Goal: Transaction & Acquisition: Purchase product/service

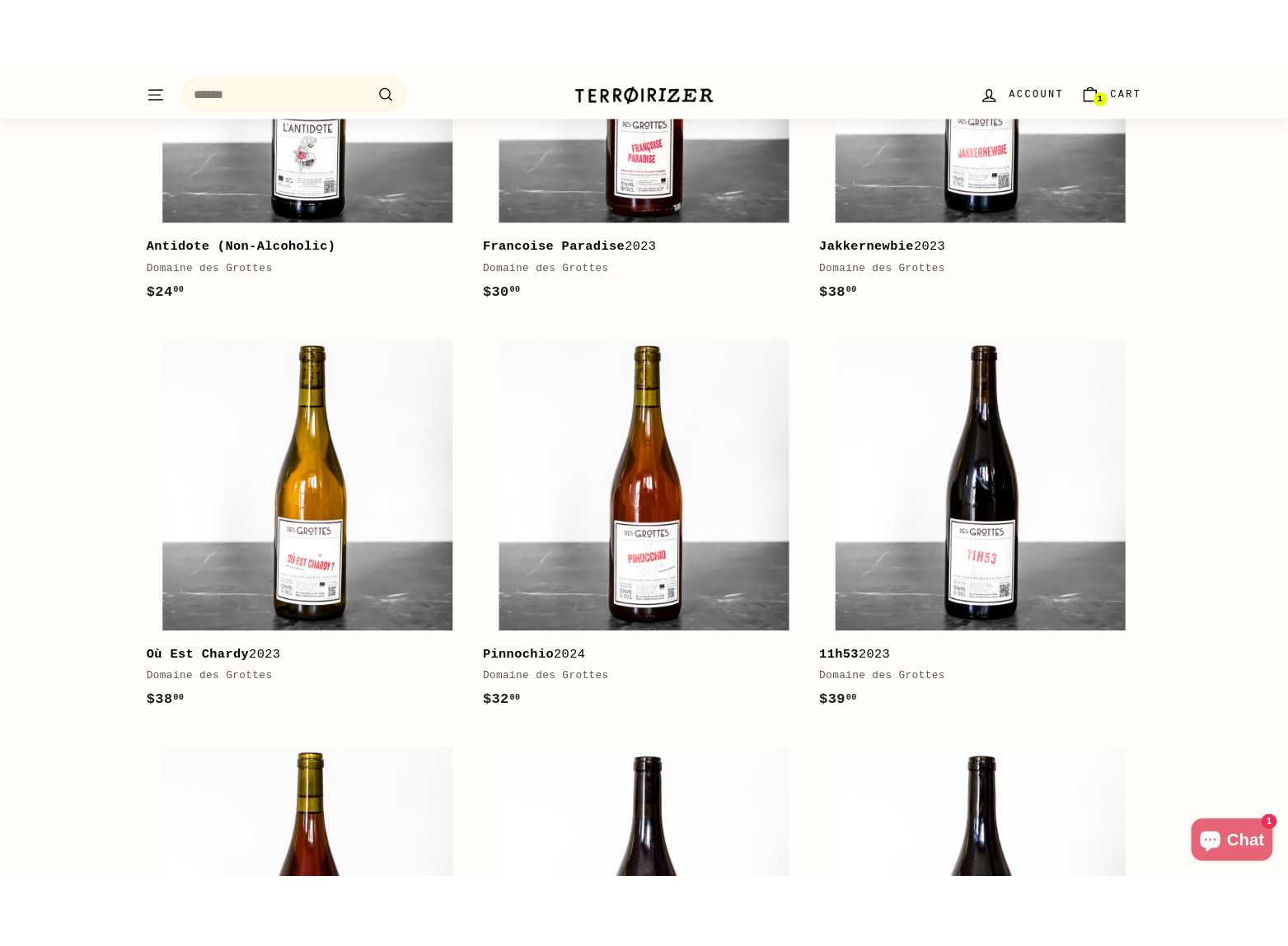
scroll to position [1536, 0]
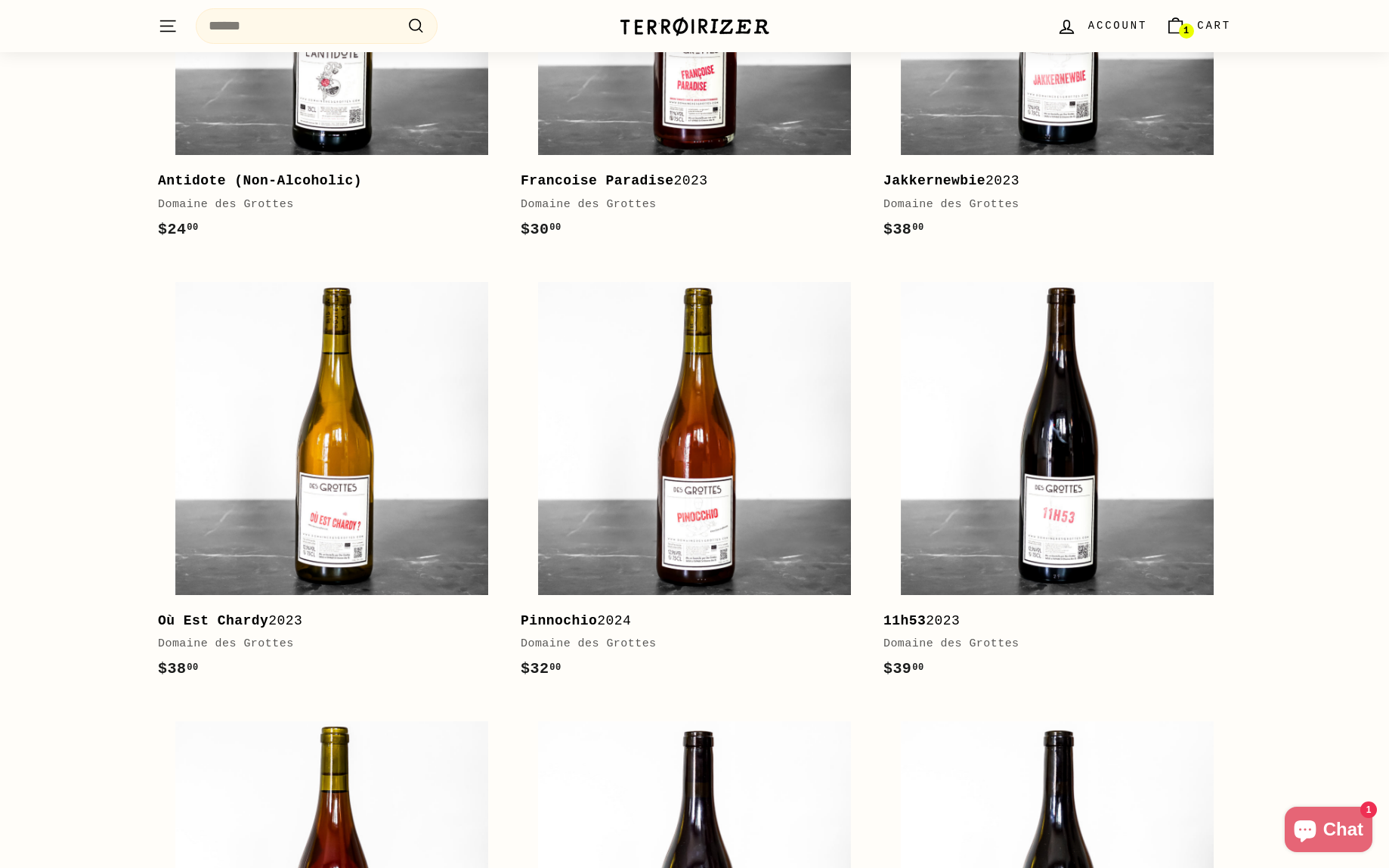
click at [2, 358] on div "fresh arrivals Shop all Add to cart Force of Nature 2023 Corentin Houillon $53 …" at bounding box center [694, 17] width 1389 height 2254
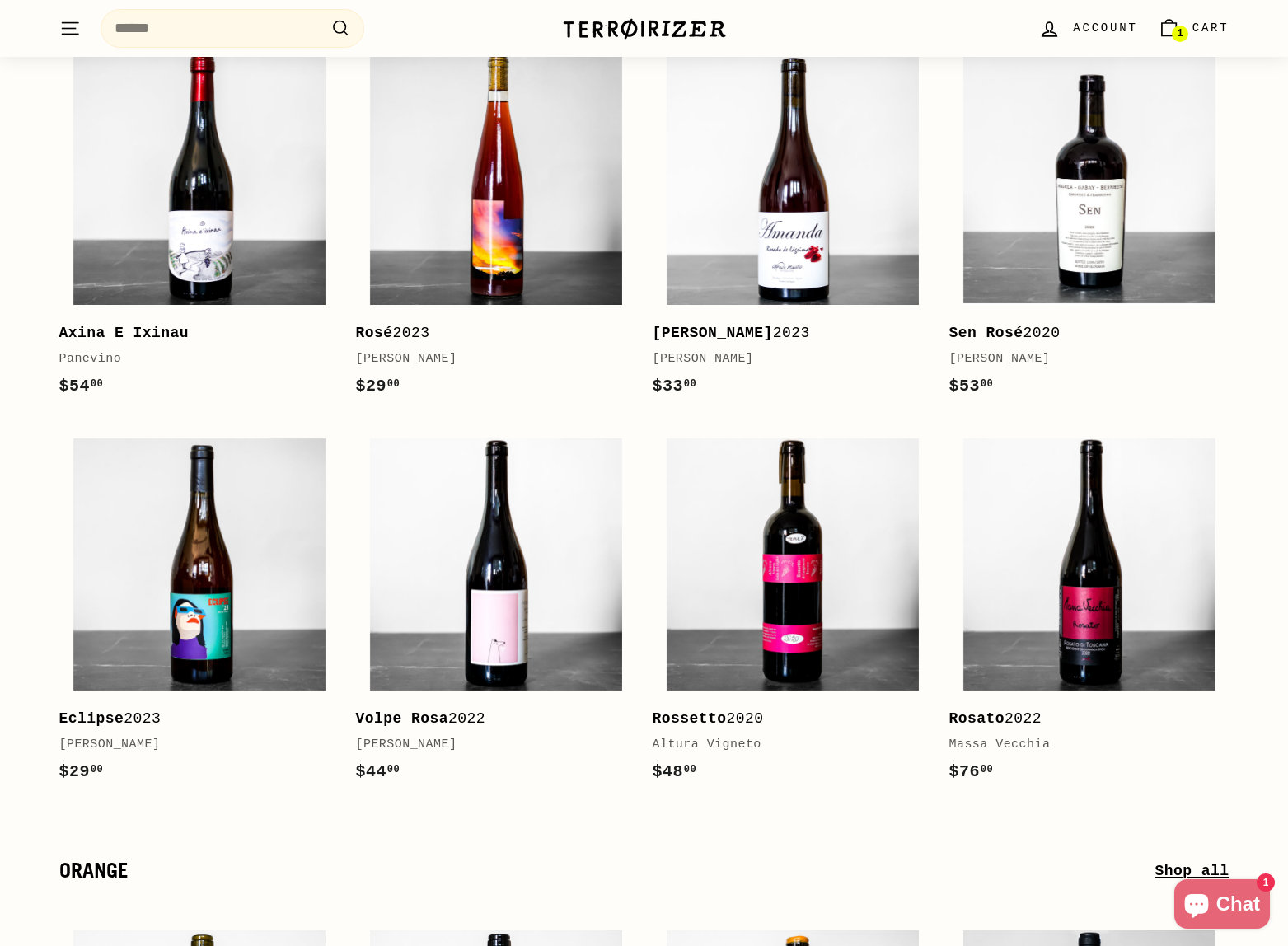
scroll to position [5131, 0]
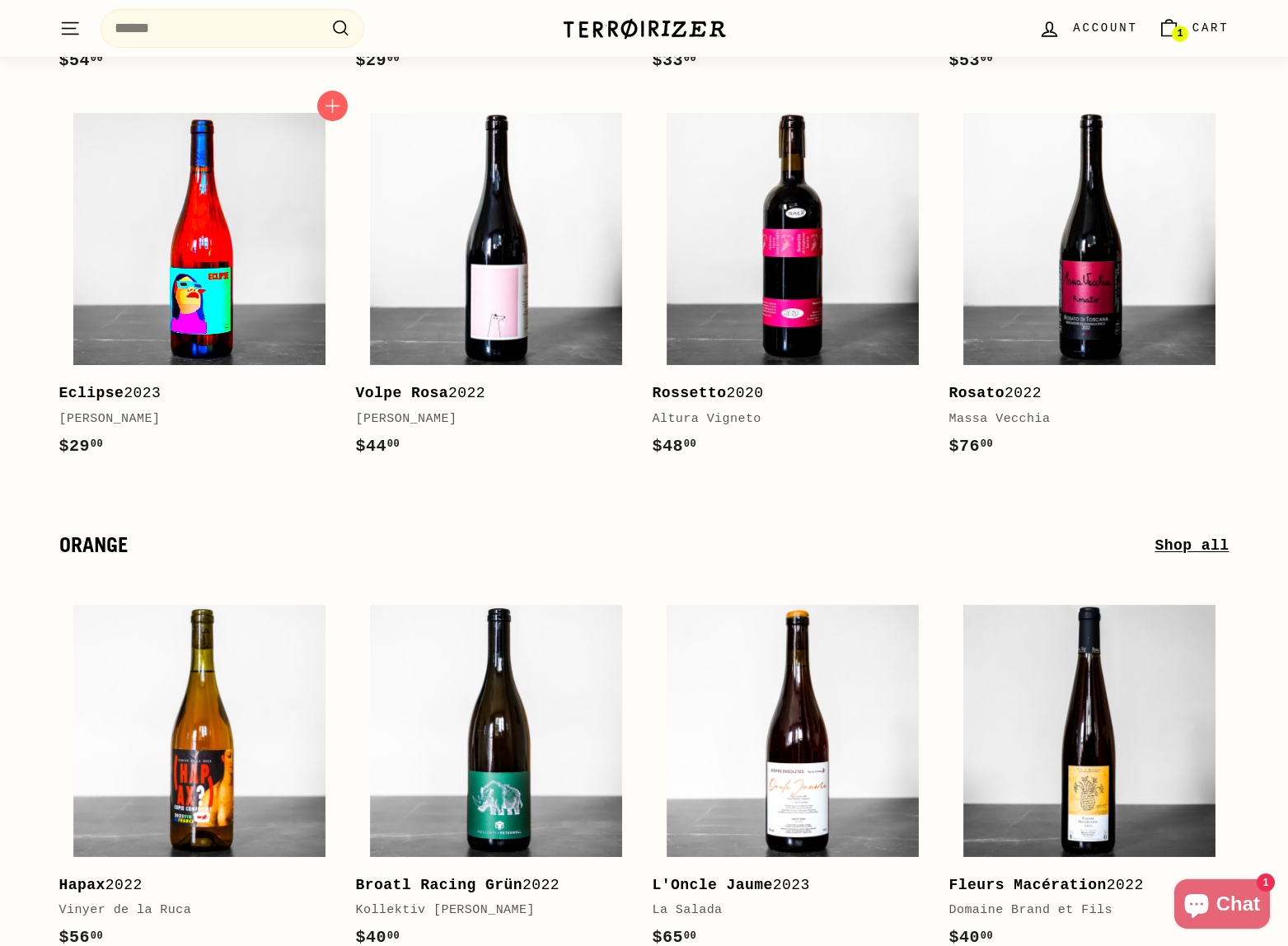
click at [145, 255] on img at bounding box center [199, 238] width 252 height 252
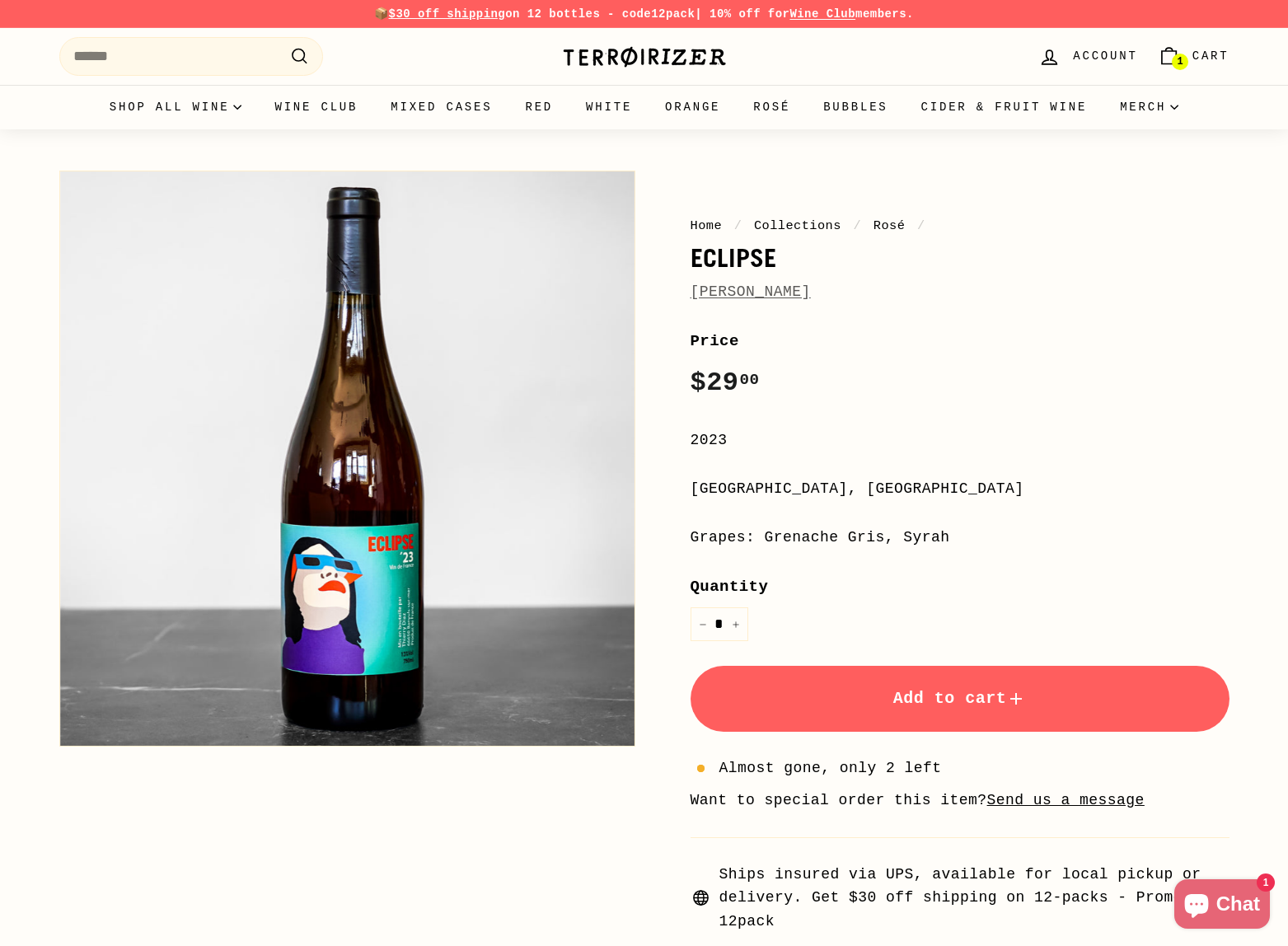
click at [751, 289] on link "[PERSON_NAME]" at bounding box center [751, 291] width 121 height 16
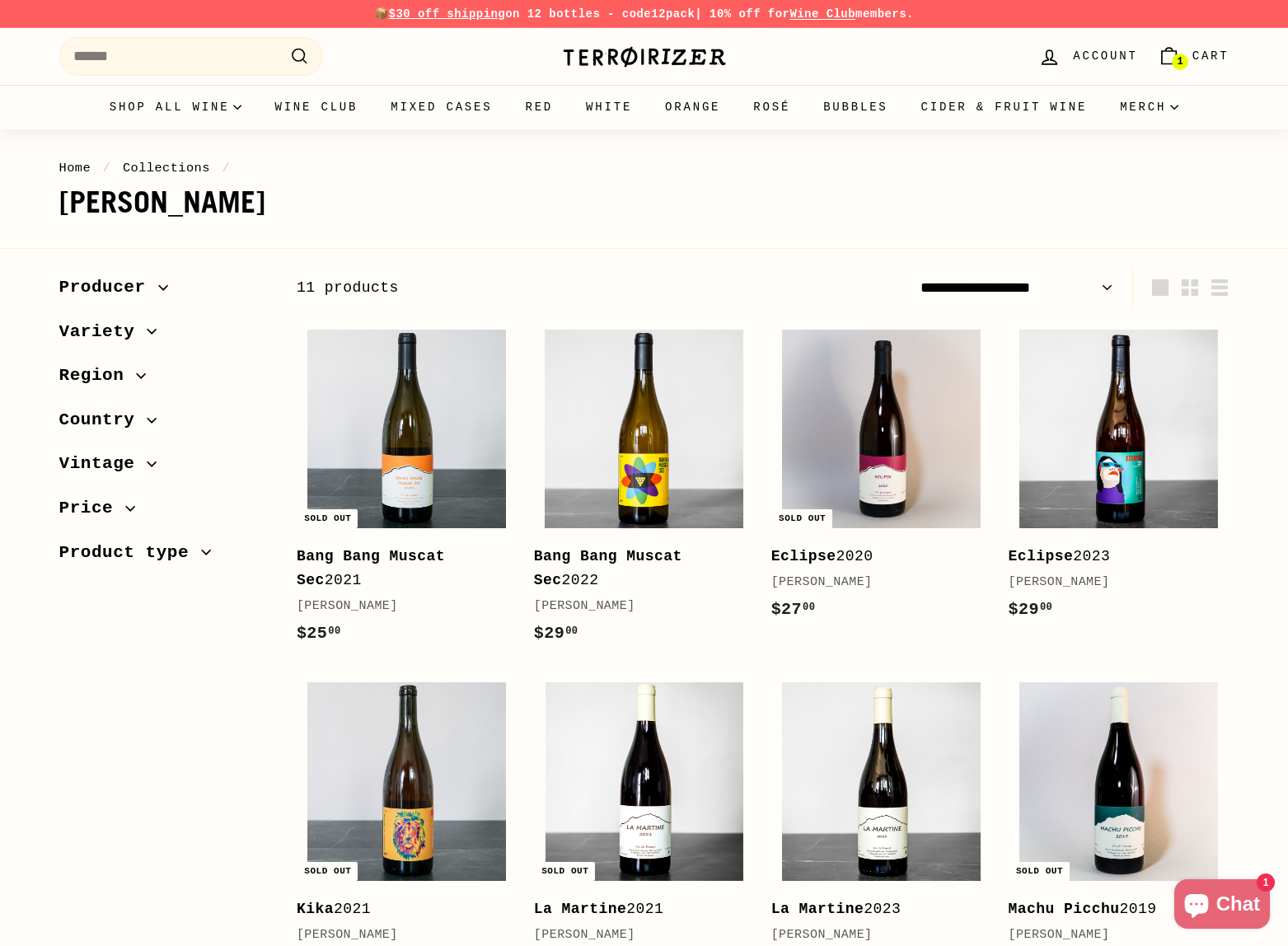
click at [152, 414] on span "Country" at bounding box center [165, 419] width 211 height 28
click at [154, 534] on icon "button" at bounding box center [151, 530] width 10 height 10
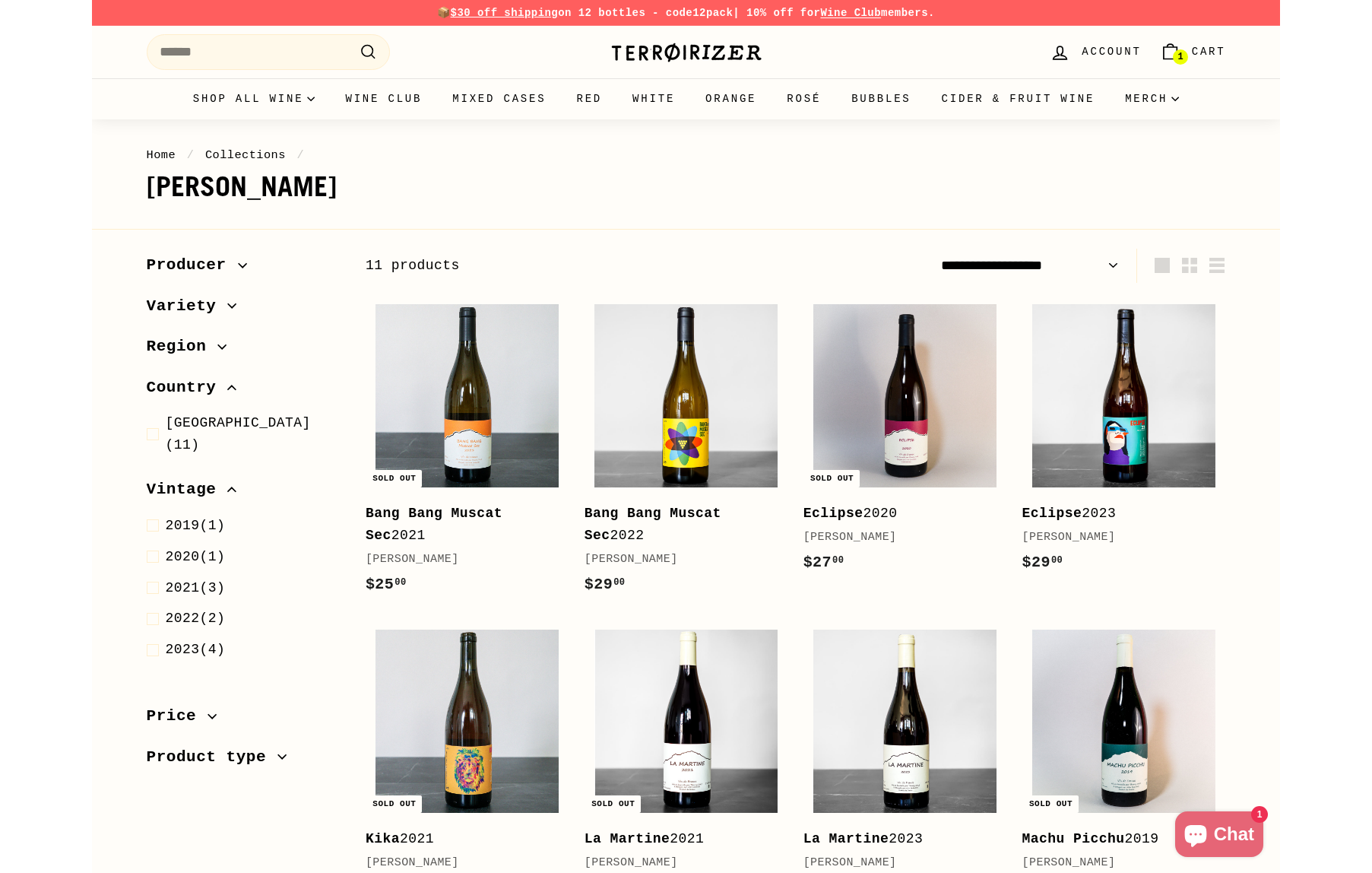
scroll to position [19, 0]
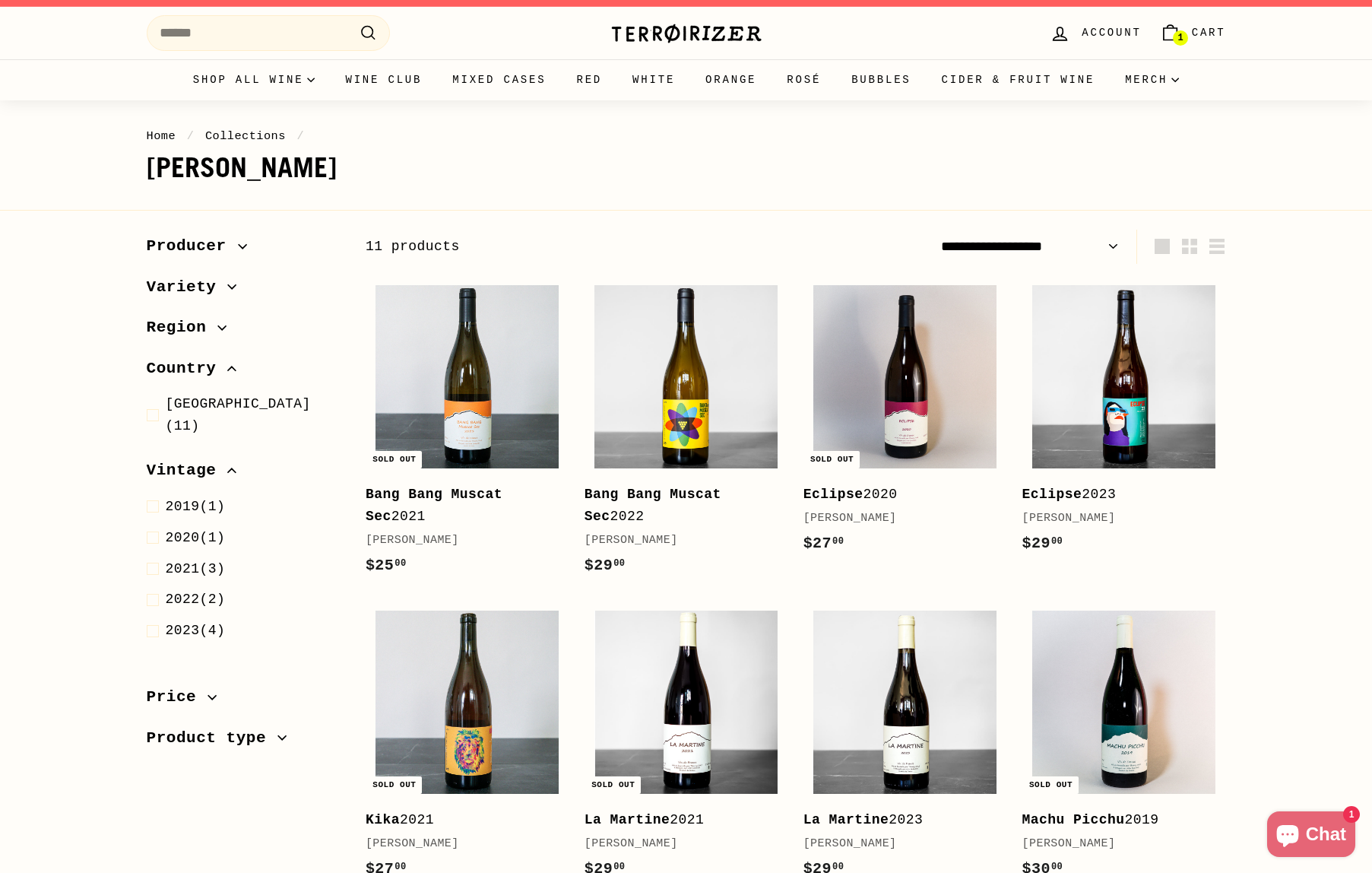
click at [595, 32] on div ". . . Site navigation Search .cls-1{fill:none;stroke:#000;stroke-miterlimit:10;…" at bounding box center [686, 33] width 1080 height 45
click at [644, 38] on img at bounding box center [686, 34] width 152 height 21
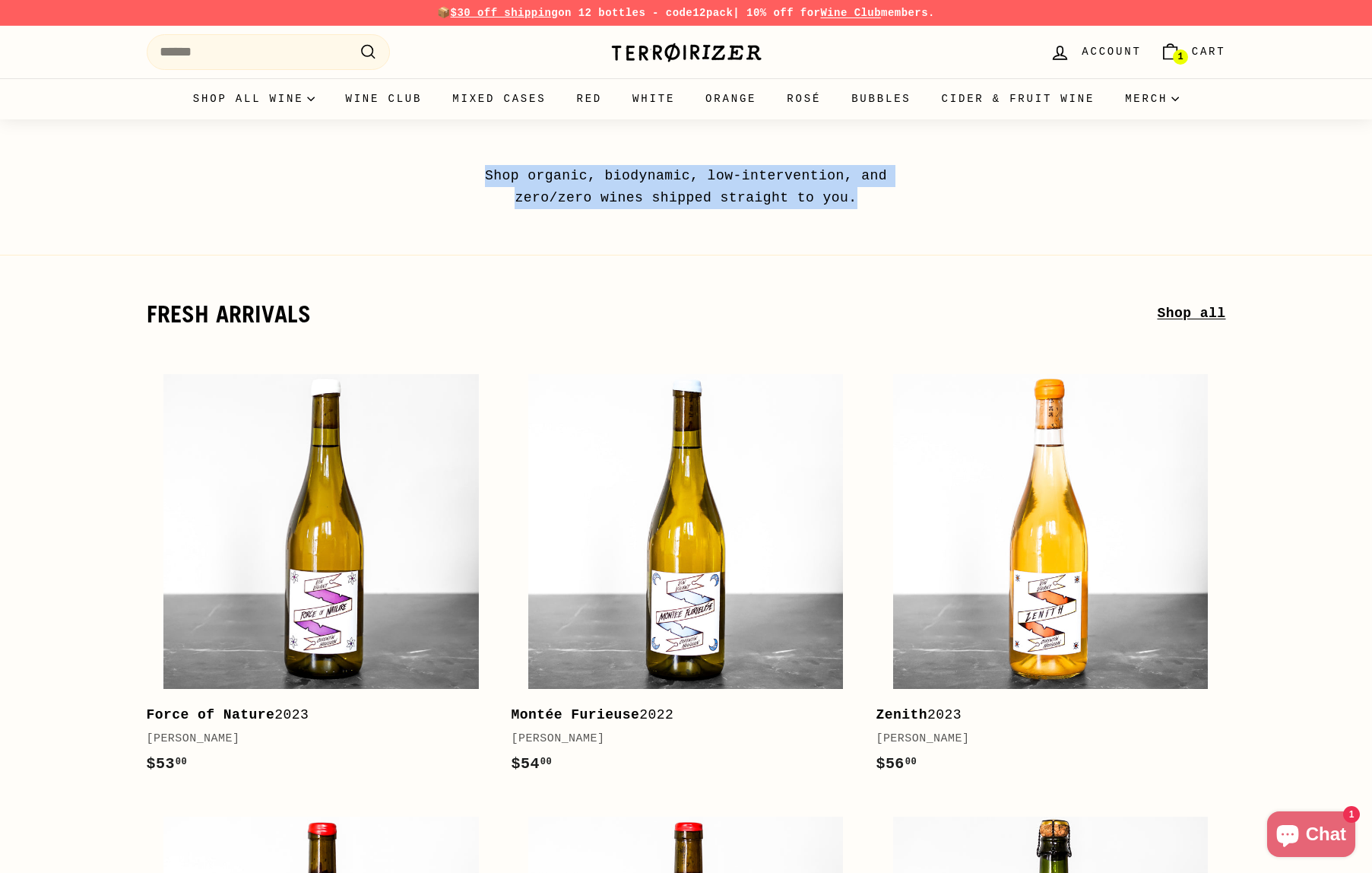
drag, startPoint x: 915, startPoint y: 206, endPoint x: 469, endPoint y: 180, distance: 446.8
click at [469, 180] on p "Shop organic, biodynamic, low-intervention, and zero/zero wines shipped straigh…" at bounding box center [686, 187] width 471 height 44
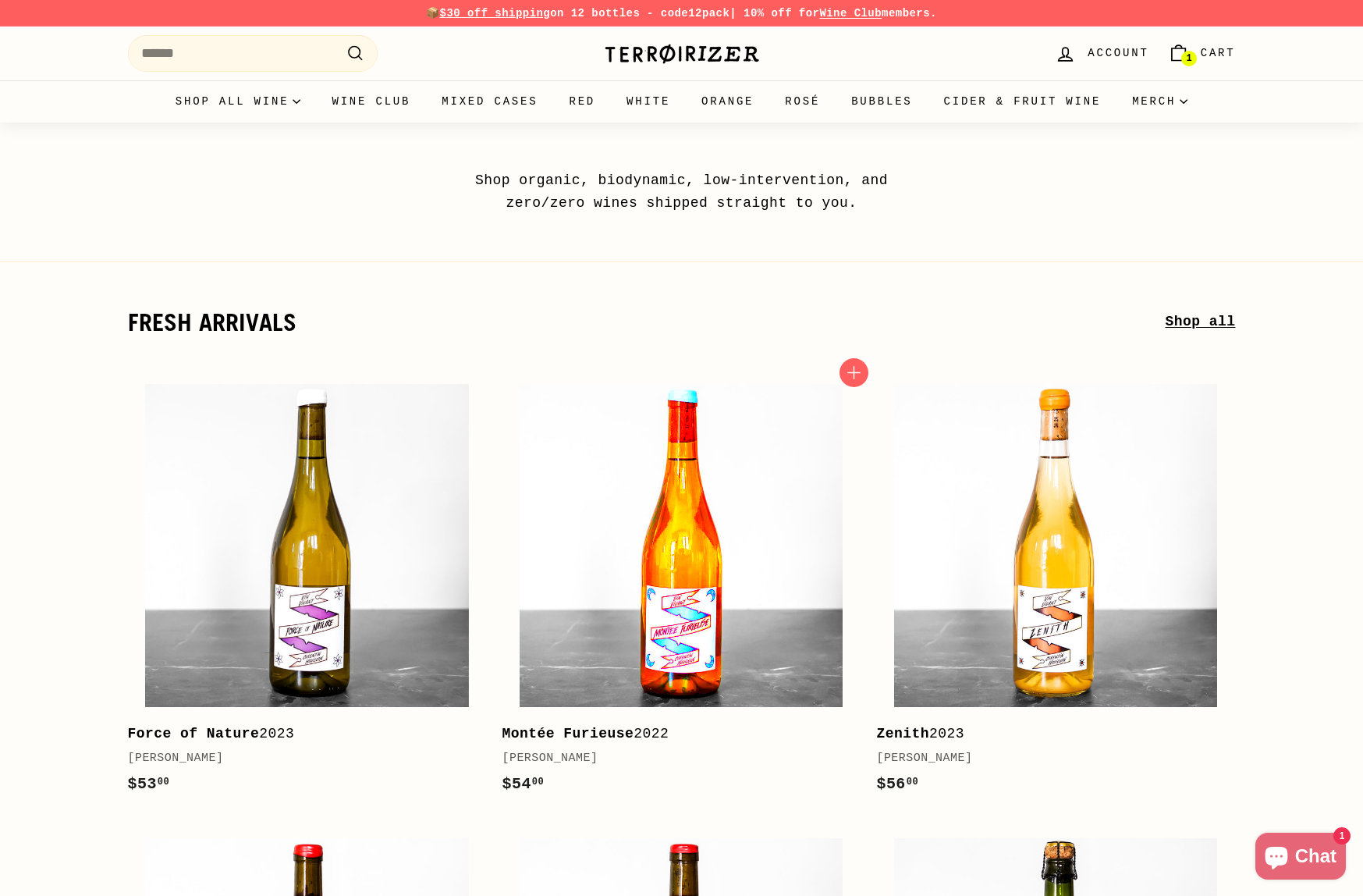
click at [657, 433] on img at bounding box center [681, 545] width 323 height 323
